Goal: Task Accomplishment & Management: Manage account settings

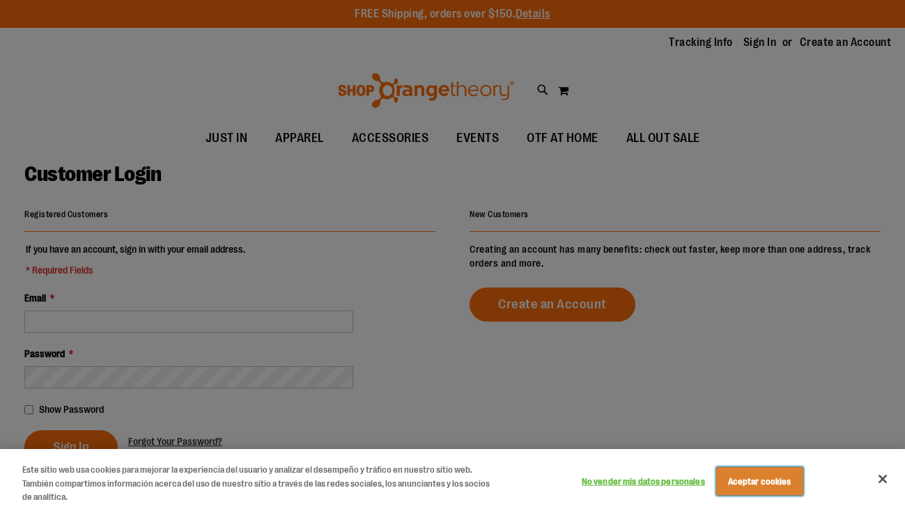
click at [773, 487] on button "Aceptar cookies" at bounding box center [759, 481] width 87 height 29
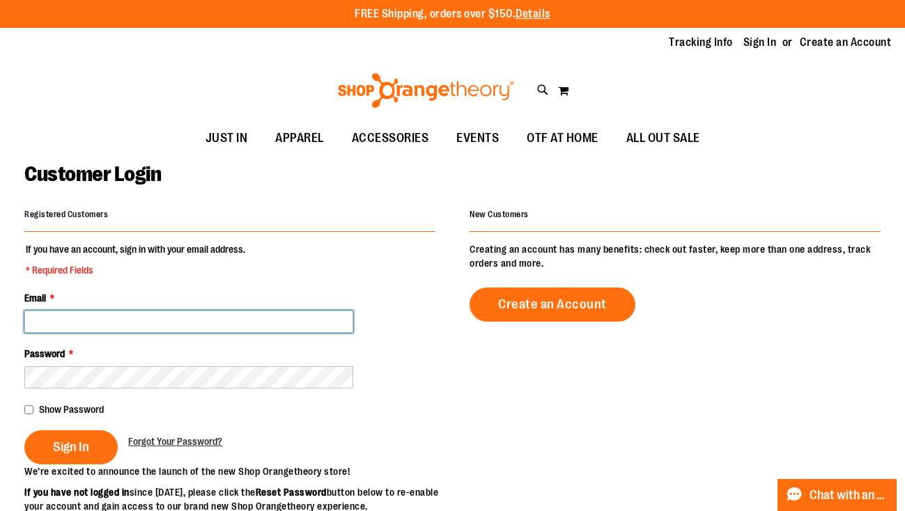
click at [136, 316] on input "Email *" at bounding box center [188, 322] width 329 height 22
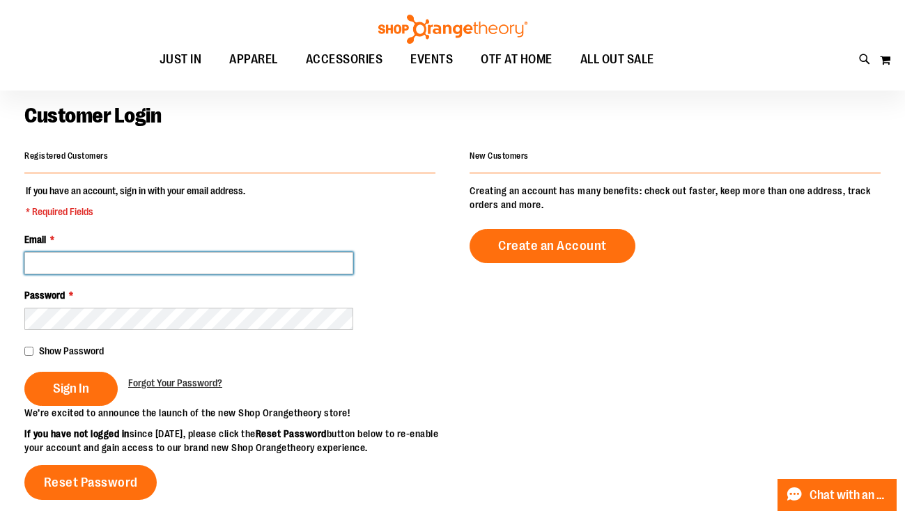
scroll to position [79, 0]
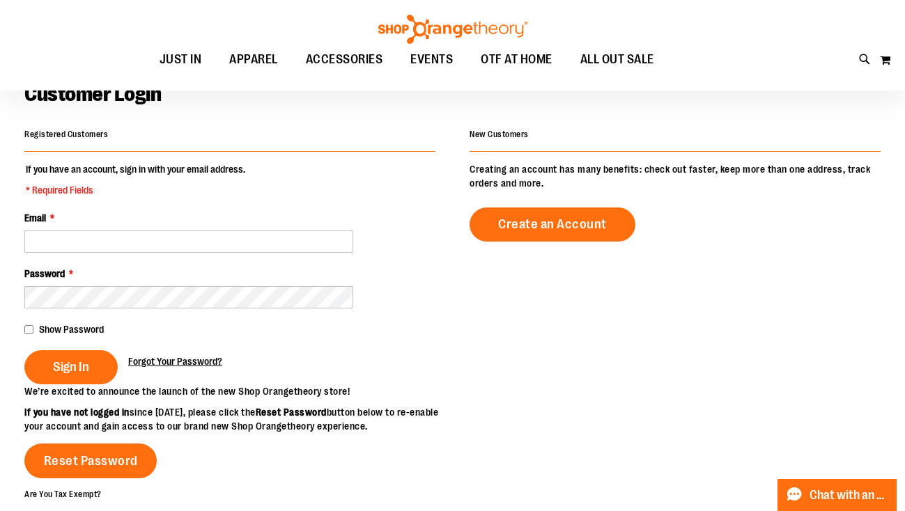
click at [203, 356] on span "Forgot Your Password?" at bounding box center [175, 361] width 94 height 11
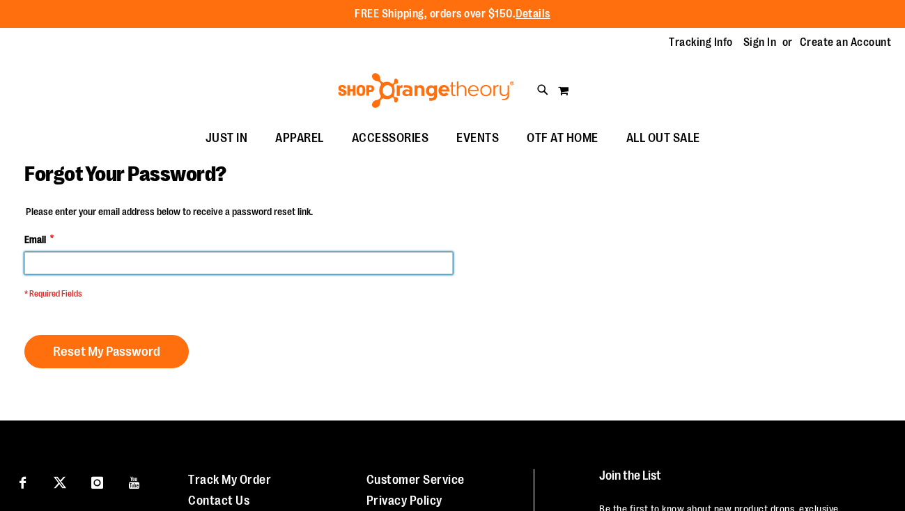
click at [185, 263] on input "Email *" at bounding box center [238, 263] width 428 height 22
type input "**********"
click at [24, 335] on button "Reset My Password" at bounding box center [106, 351] width 164 height 33
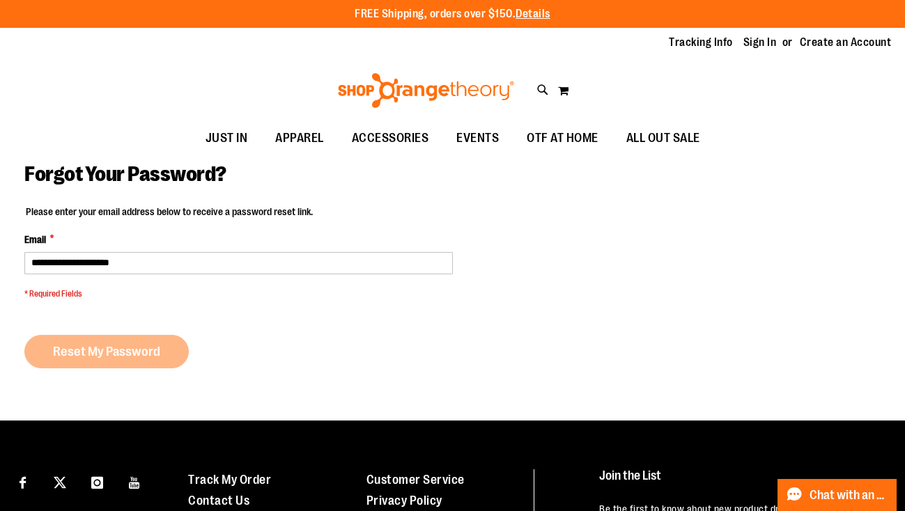
click at [65, 350] on div "Reset My Password" at bounding box center [111, 351] width 175 height 33
